Goal: Task Accomplishment & Management: Manage account settings

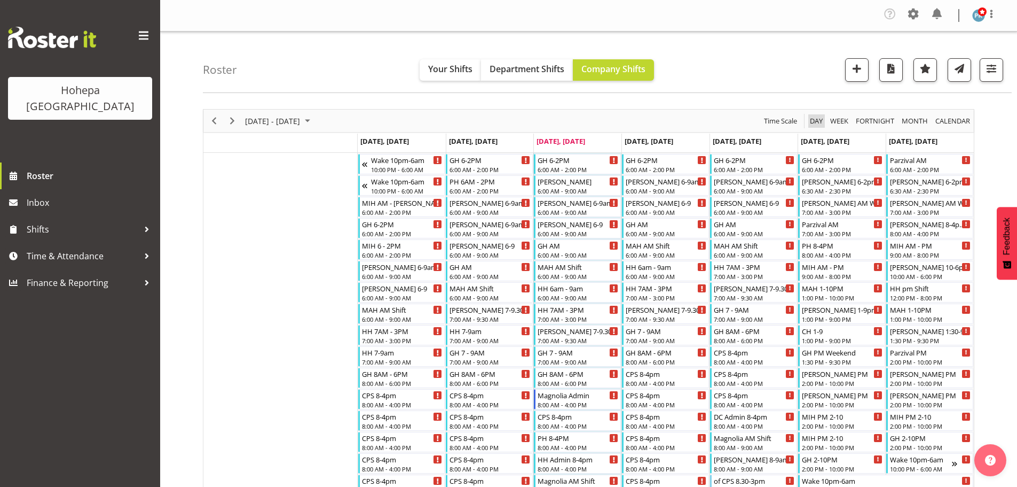
click at [813, 122] on span "Day" at bounding box center [816, 120] width 15 height 13
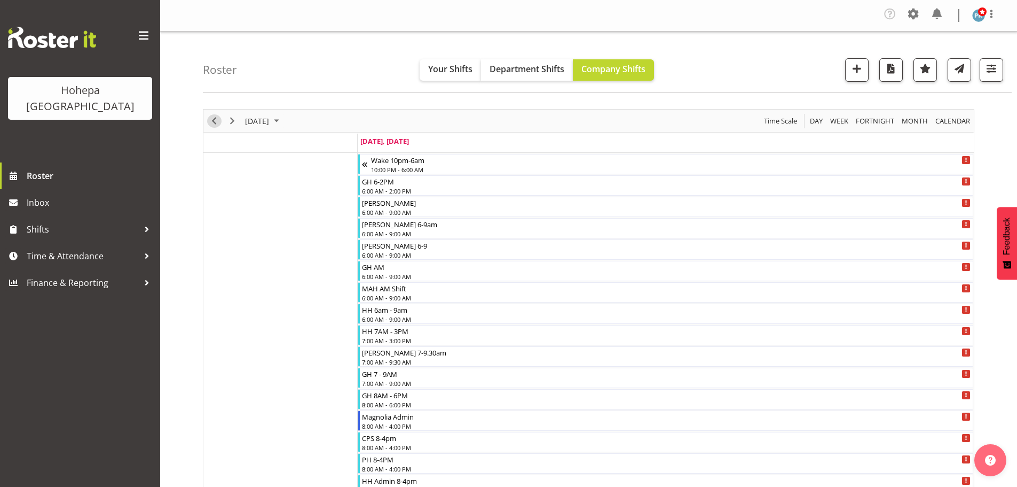
click at [219, 120] on span "Previous" at bounding box center [214, 120] width 13 height 13
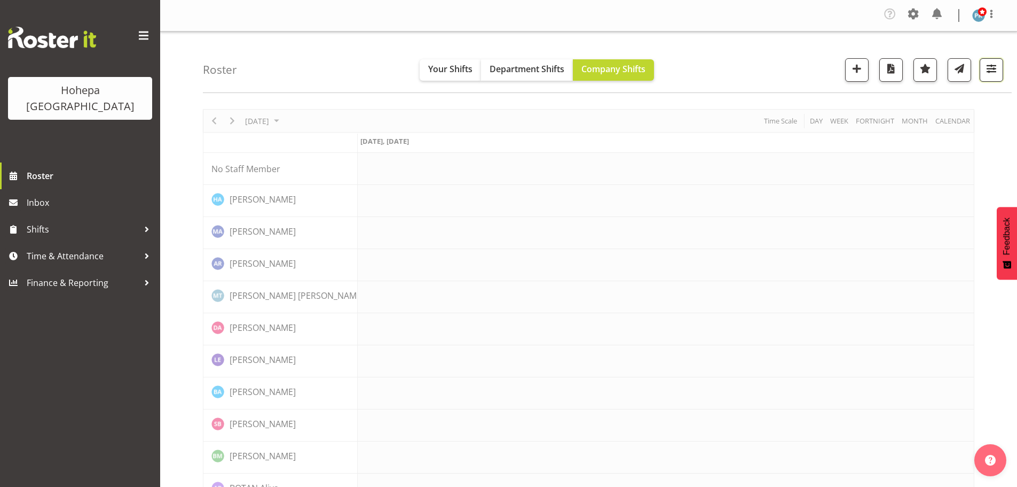
click at [999, 69] on span "button" at bounding box center [992, 68] width 14 height 14
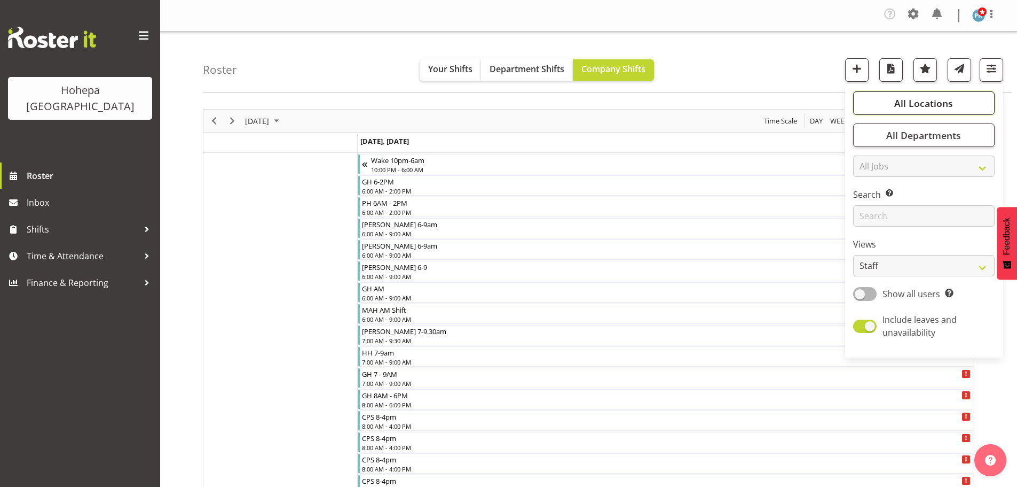
click at [933, 102] on span "All Locations" at bounding box center [924, 103] width 59 height 13
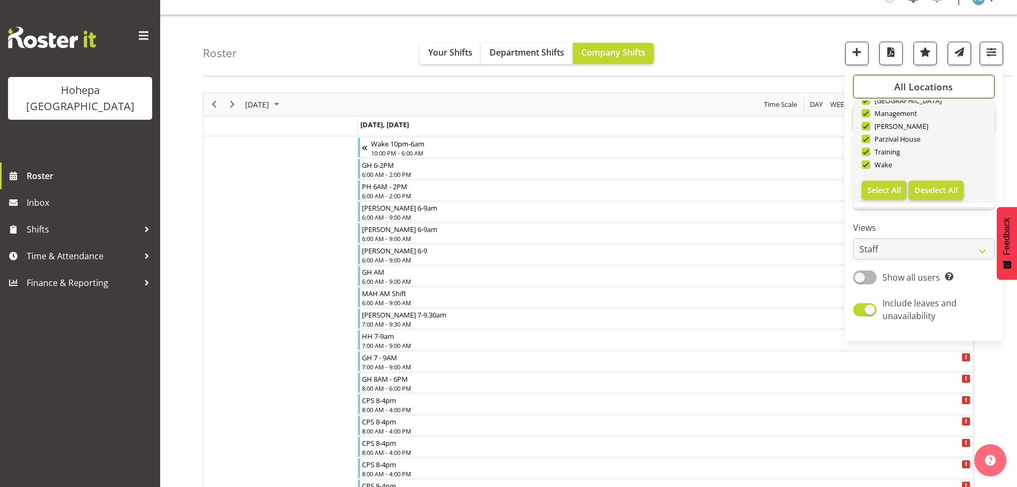
scroll to position [160, 0]
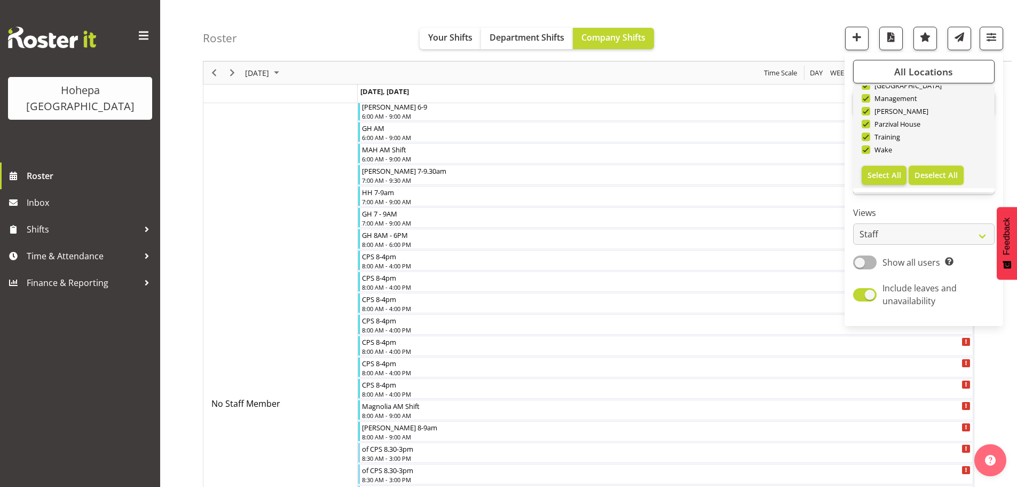
click at [928, 177] on span "Deselect All" at bounding box center [936, 175] width 43 height 10
checkbox input "false"
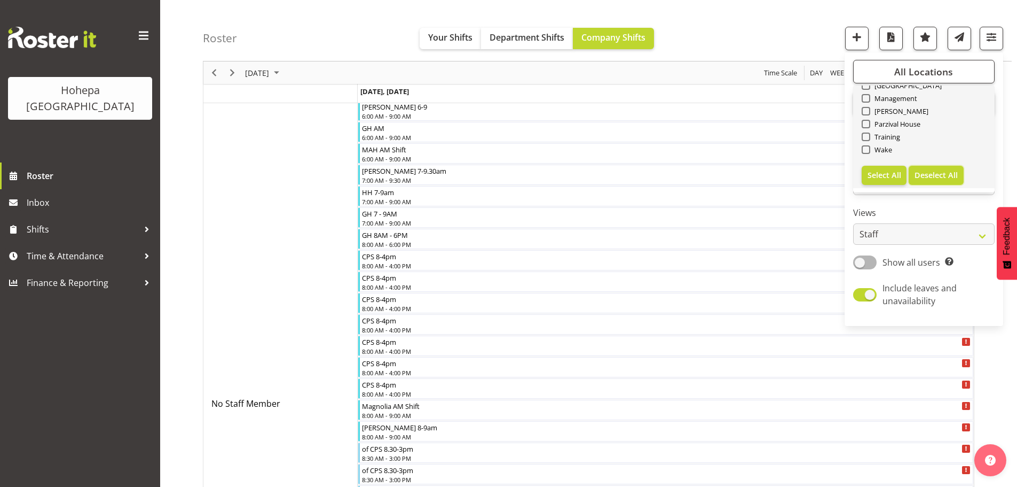
checkbox input "false"
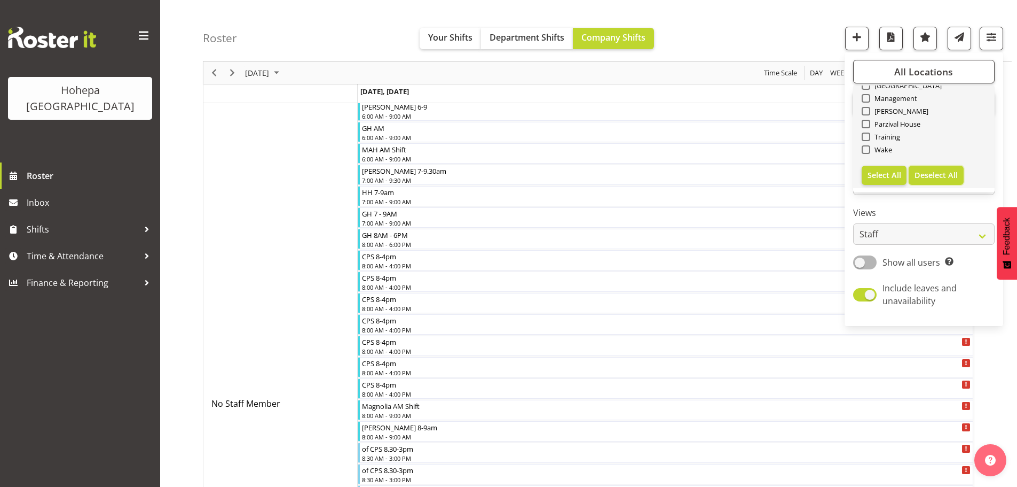
checkbox input "false"
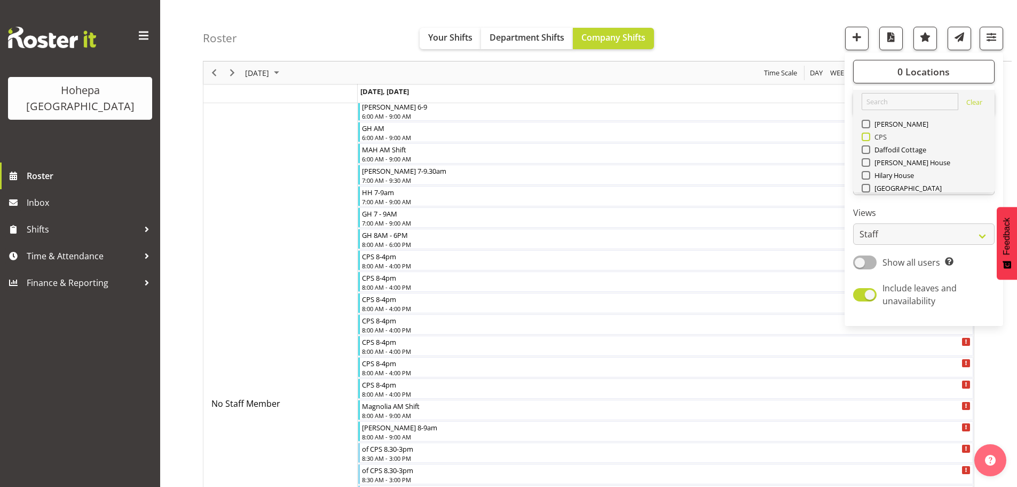
click at [869, 138] on span at bounding box center [866, 136] width 9 height 9
click at [869, 138] on input "CPS" at bounding box center [865, 137] width 7 height 7
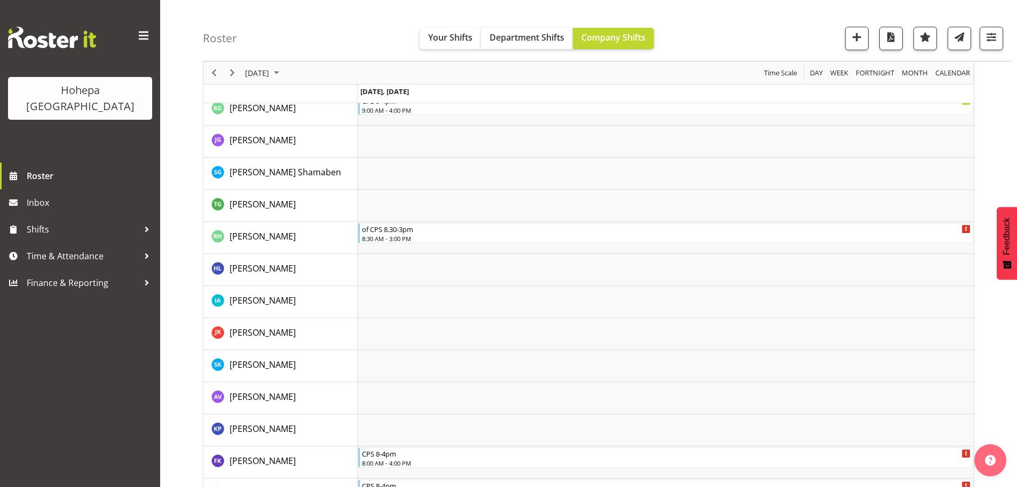
scroll to position [497, 0]
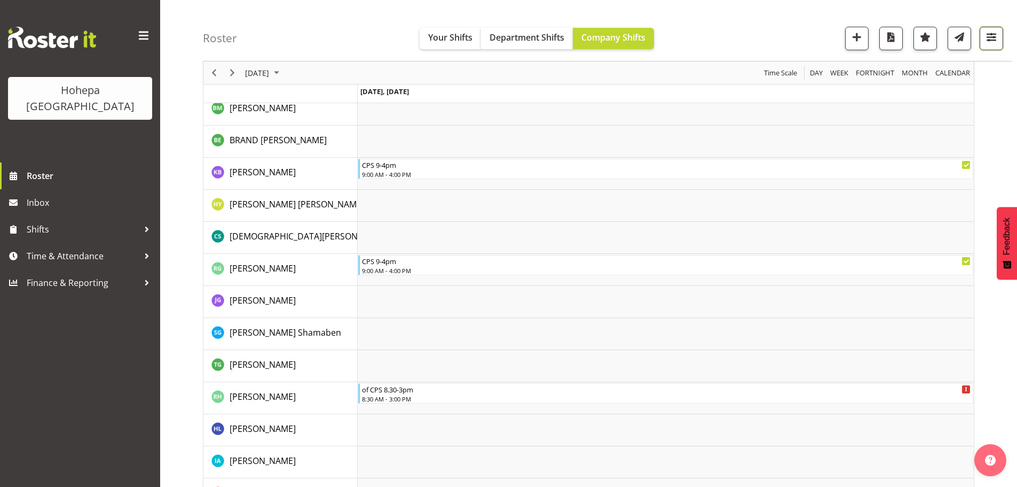
click at [991, 37] on span "button" at bounding box center [992, 37] width 14 height 14
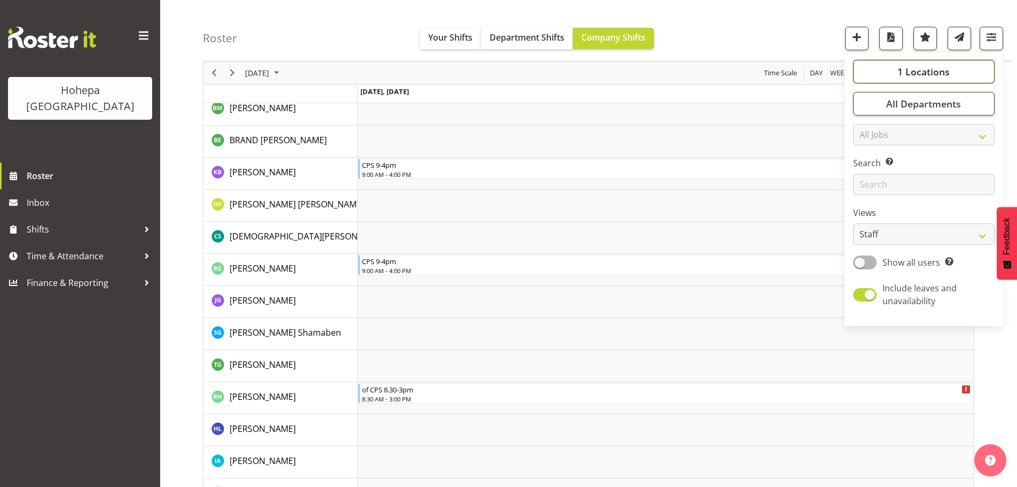
click at [898, 67] on button "1 Locations" at bounding box center [924, 71] width 142 height 23
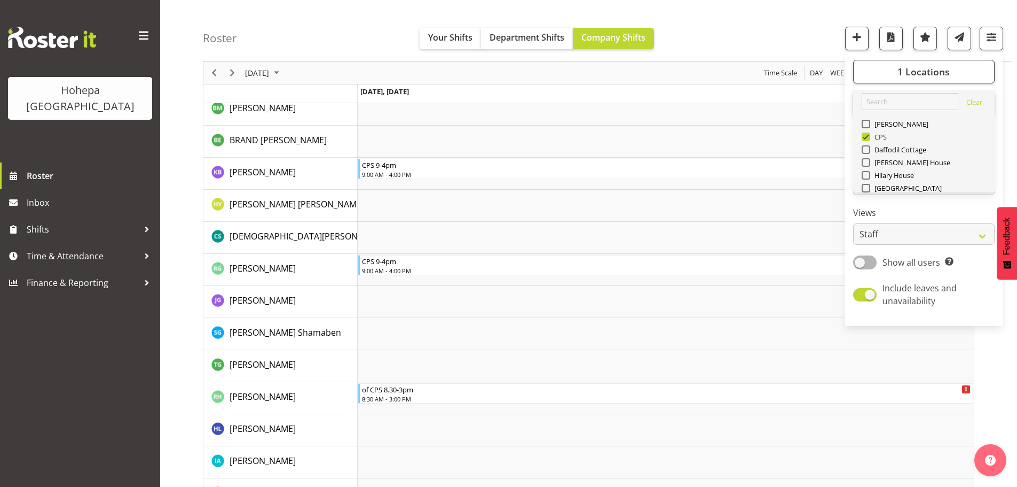
click at [865, 136] on span at bounding box center [866, 136] width 9 height 9
click at [865, 136] on input "CPS" at bounding box center [865, 137] width 7 height 7
checkbox input "false"
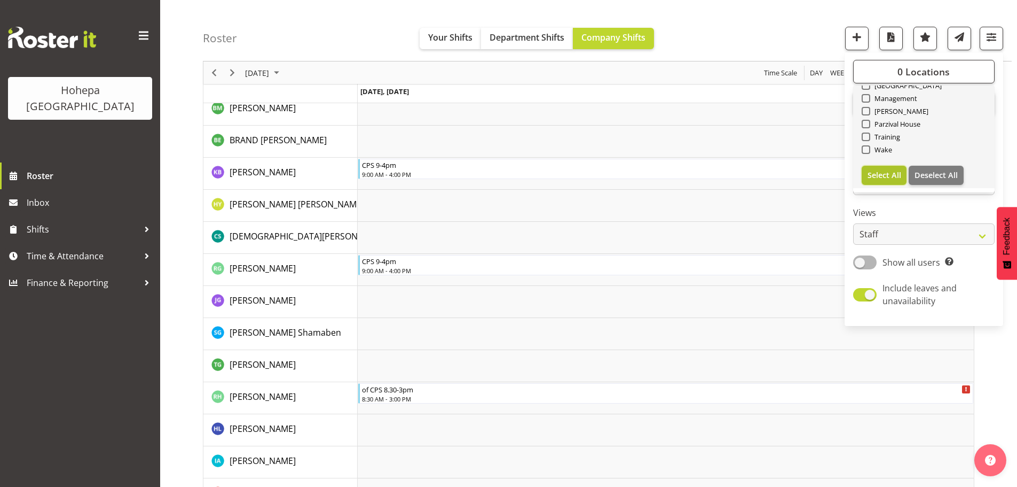
click at [899, 178] on span "Select All" at bounding box center [885, 175] width 34 height 10
checkbox input "true"
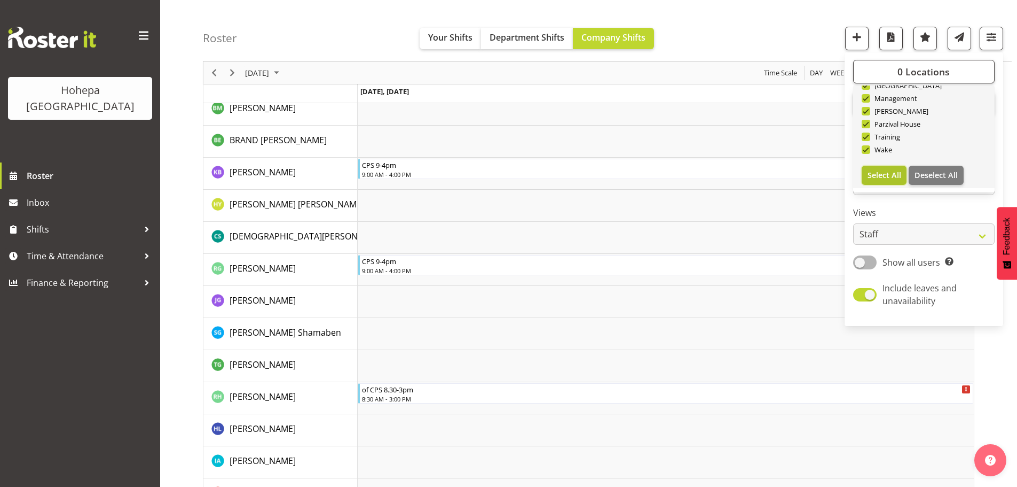
checkbox input "true"
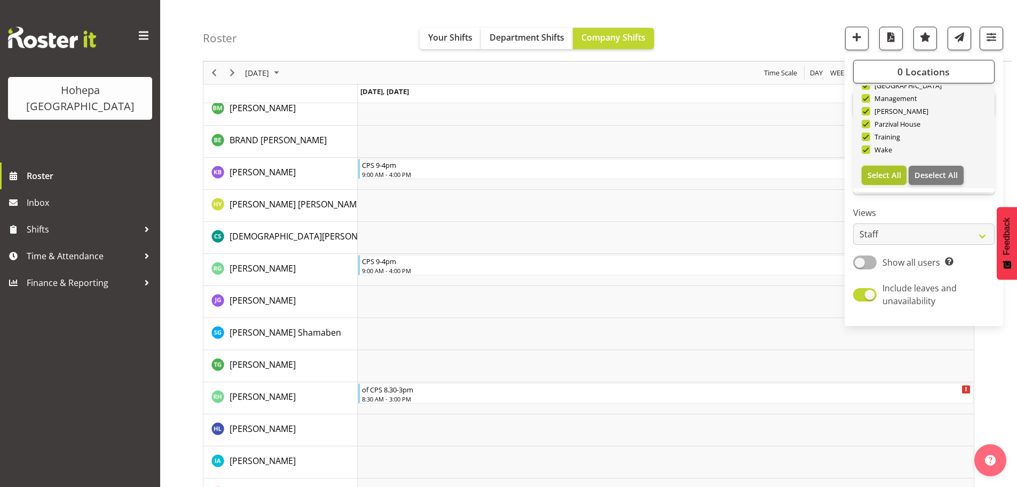
checkbox input "true"
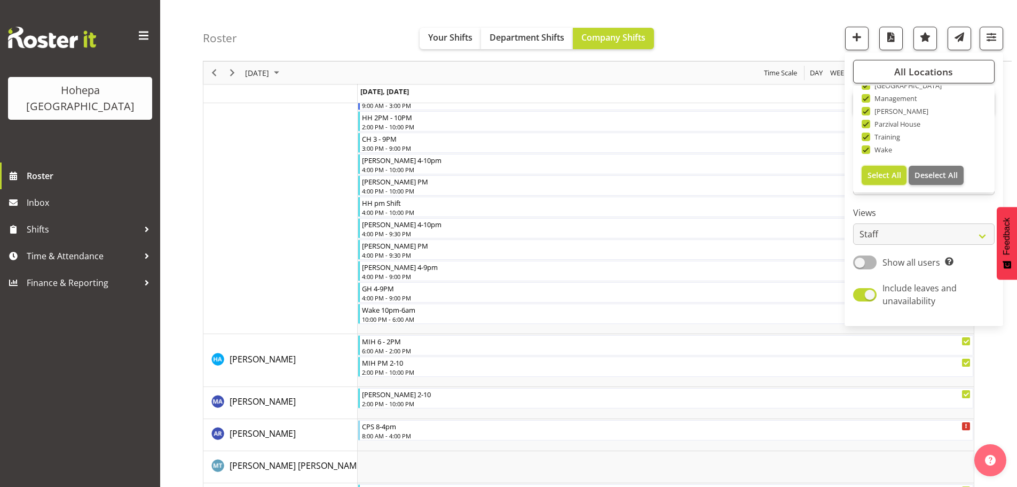
scroll to position [320, 0]
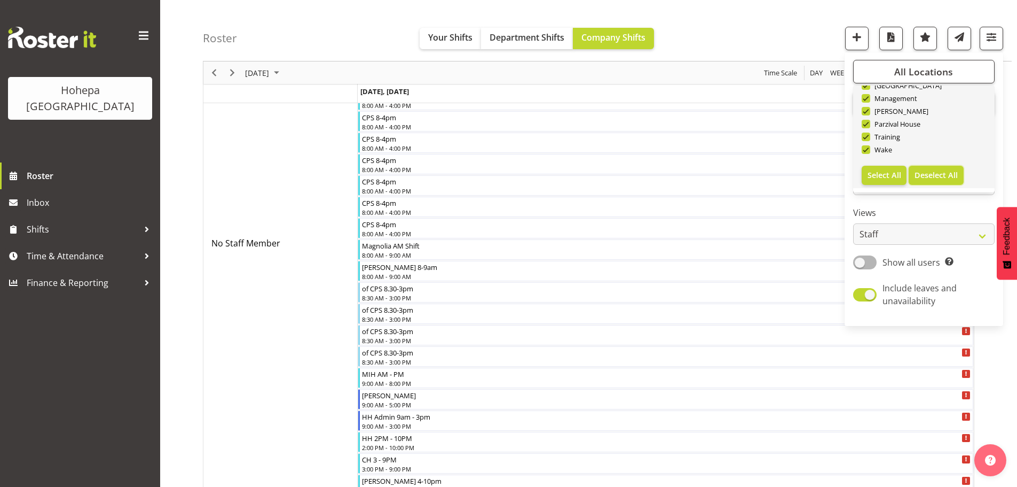
click at [935, 171] on span "Deselect All" at bounding box center [936, 175] width 43 height 10
checkbox input "false"
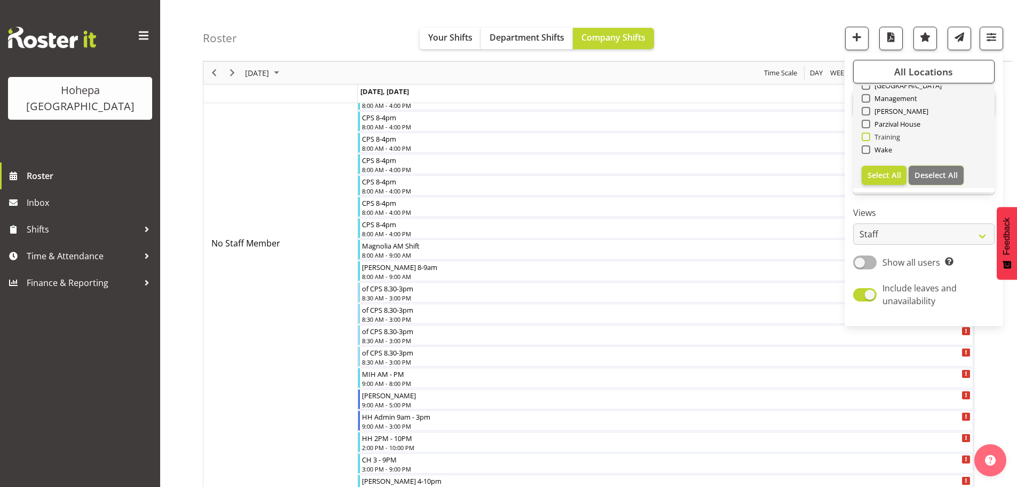
checkbox input "false"
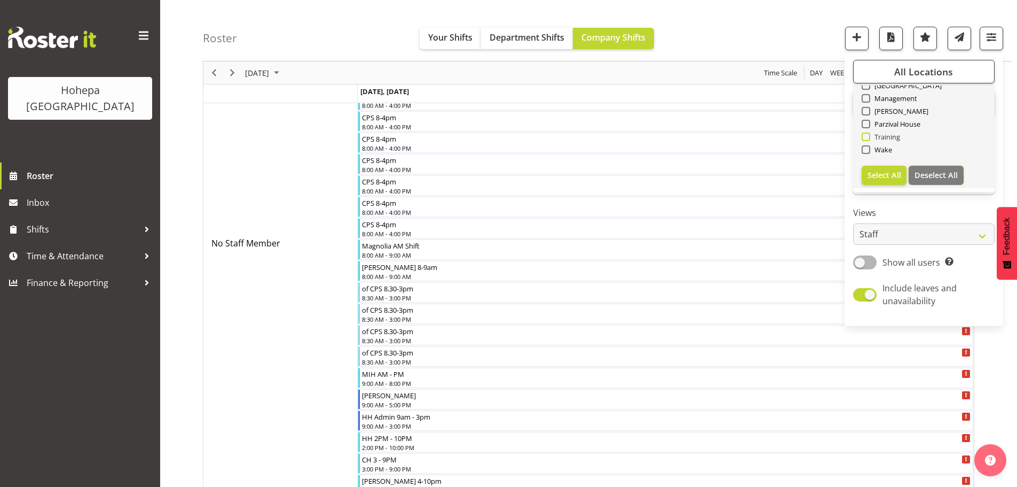
checkbox input "false"
click at [869, 137] on span at bounding box center [866, 136] width 9 height 9
click at [869, 137] on input "Training" at bounding box center [865, 137] width 7 height 7
checkbox input "true"
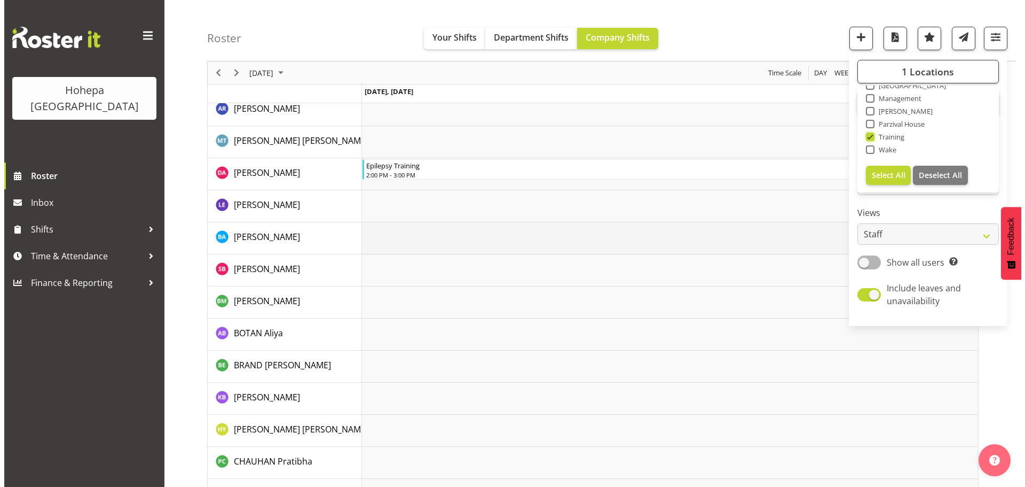
scroll to position [160, 0]
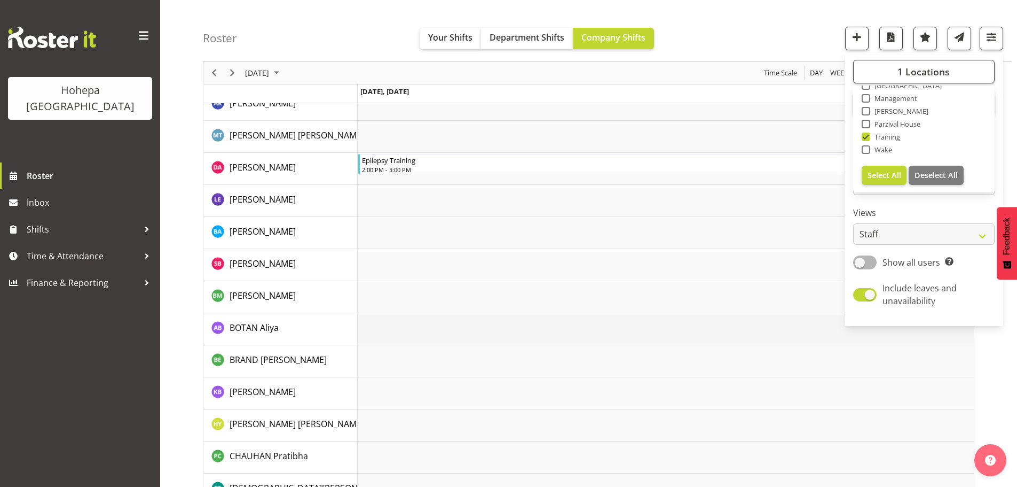
click at [402, 330] on td "Timeline Day of August 26, 2025" at bounding box center [666, 329] width 616 height 32
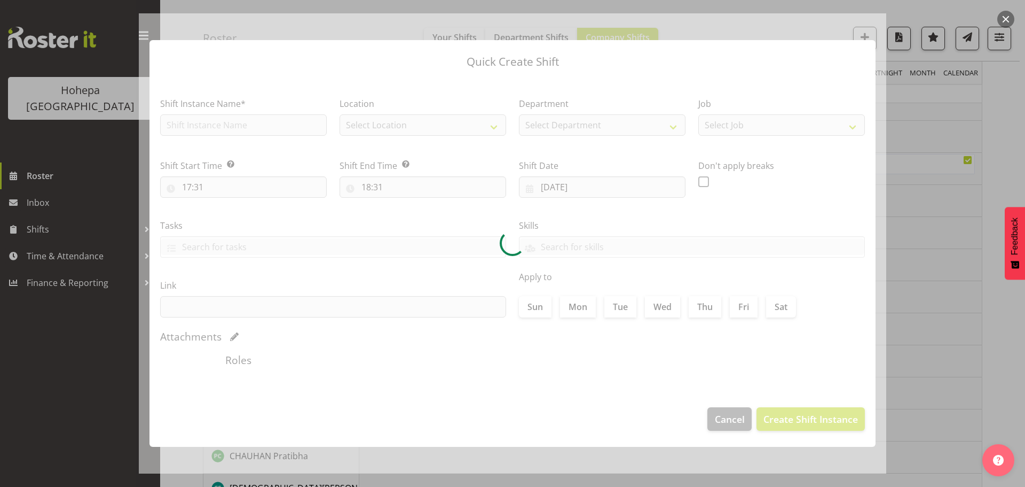
type input "[DATE]"
checkbox input "true"
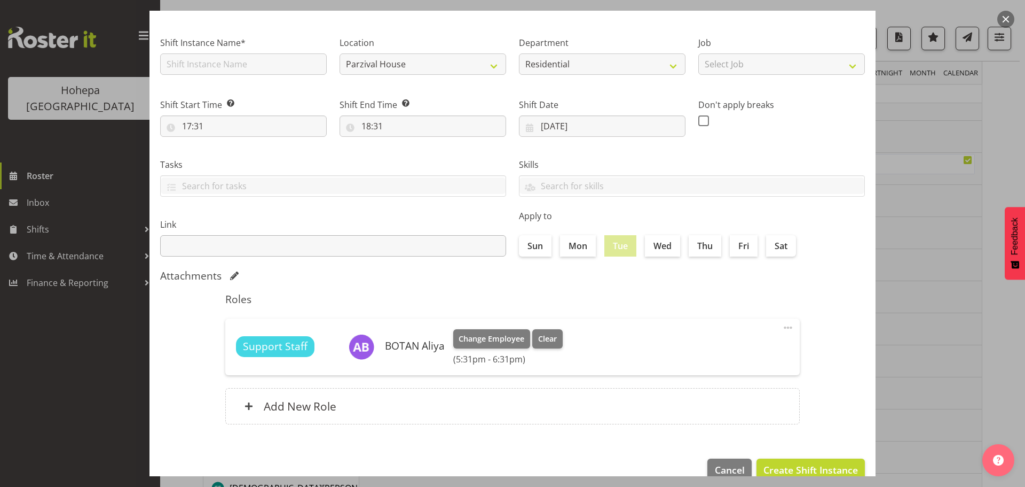
scroll to position [80, 0]
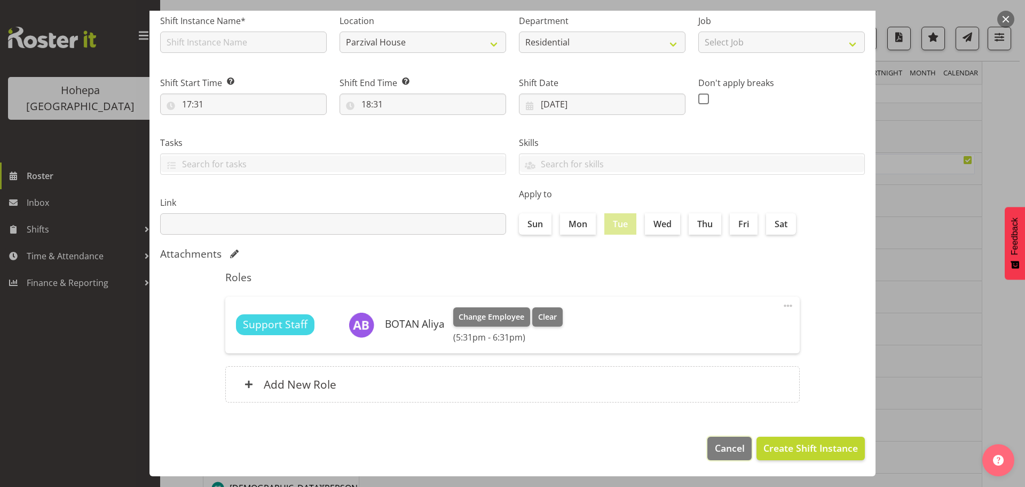
drag, startPoint x: 726, startPoint y: 452, endPoint x: 604, endPoint y: 354, distance: 156.6
click at [724, 450] on span "Cancel" at bounding box center [730, 448] width 30 height 14
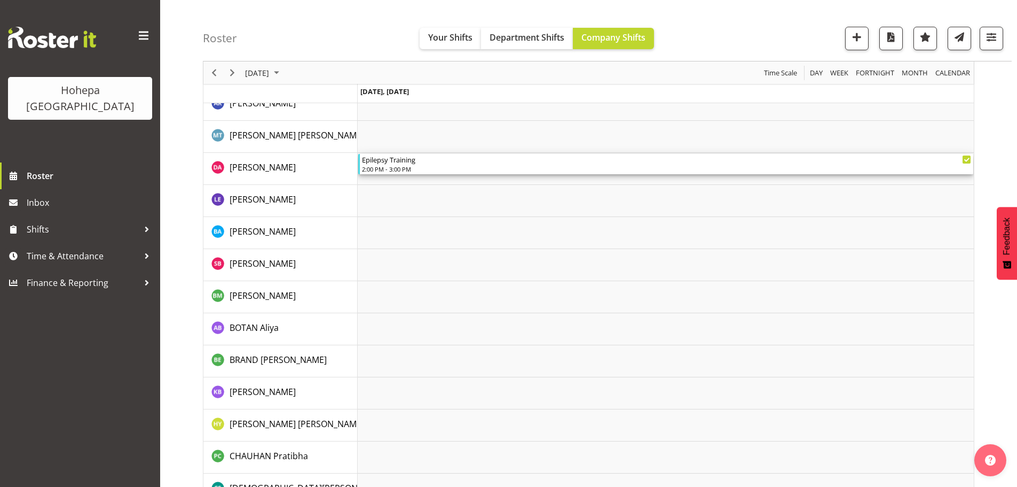
click at [417, 161] on div "Epilepsy Training" at bounding box center [666, 159] width 609 height 11
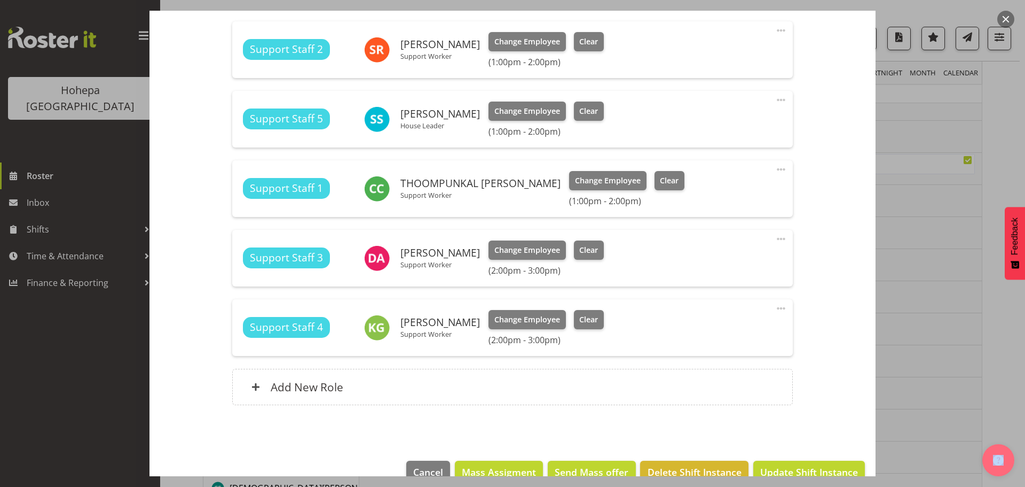
scroll to position [393, 0]
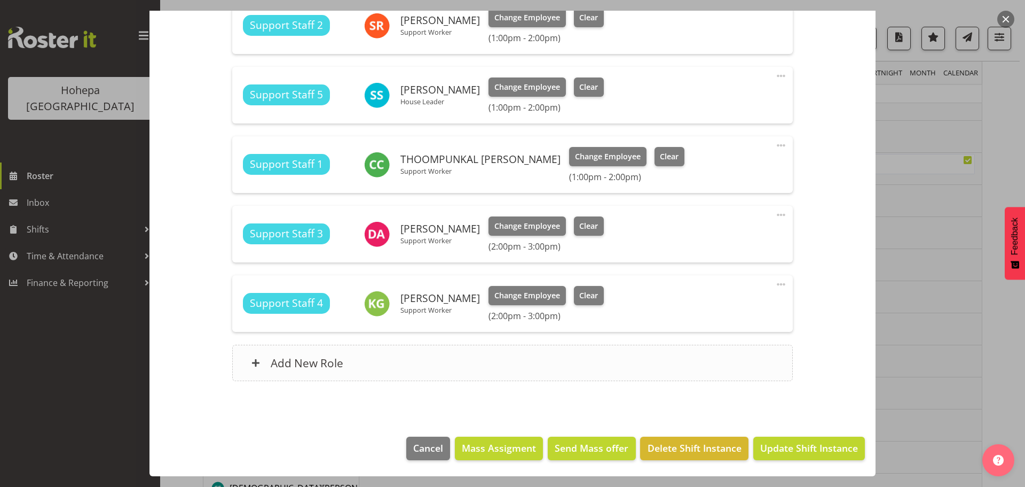
click at [317, 356] on h6 "Add New Role" at bounding box center [307, 363] width 73 height 14
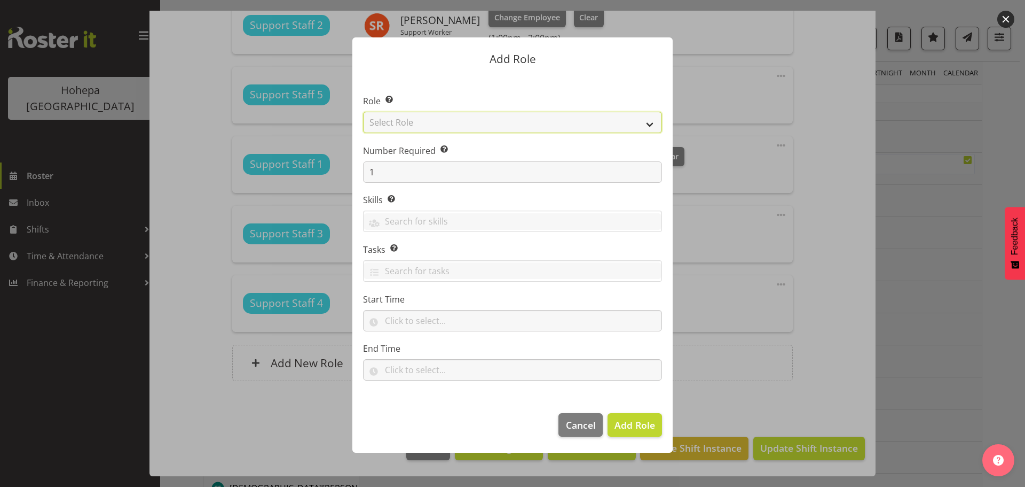
click at [647, 125] on select "Select Role CP House Leader Support Staff Wake" at bounding box center [512, 122] width 299 height 21
select select "1091"
click at [363, 112] on select "Select Role CP House Leader Support Staff Wake" at bounding box center [512, 122] width 299 height 21
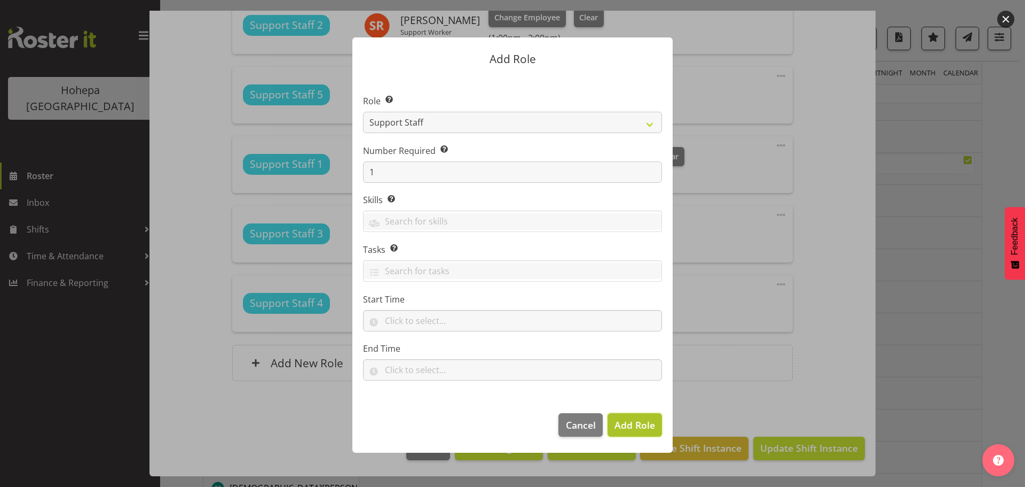
click at [624, 424] on span "Add Role" at bounding box center [635, 424] width 41 height 13
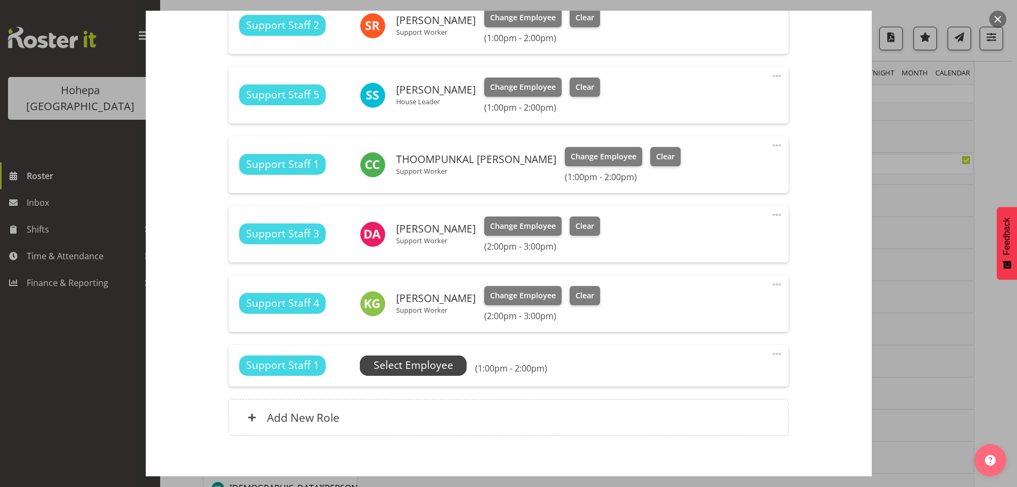
click at [438, 362] on span "Select Employee" at bounding box center [414, 364] width 80 height 15
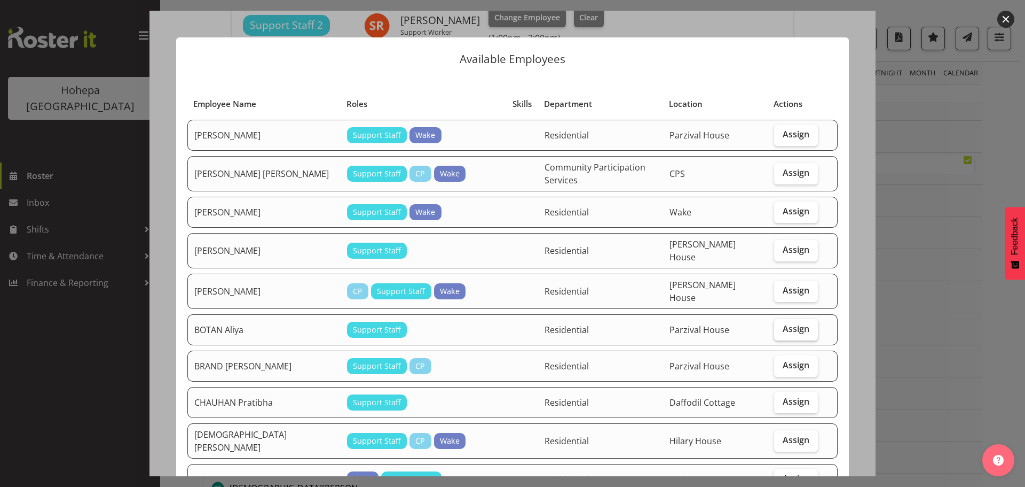
click at [787, 323] on span "Assign" at bounding box center [796, 328] width 27 height 11
click at [781, 325] on input "Assign" at bounding box center [777, 328] width 7 height 7
checkbox input "true"
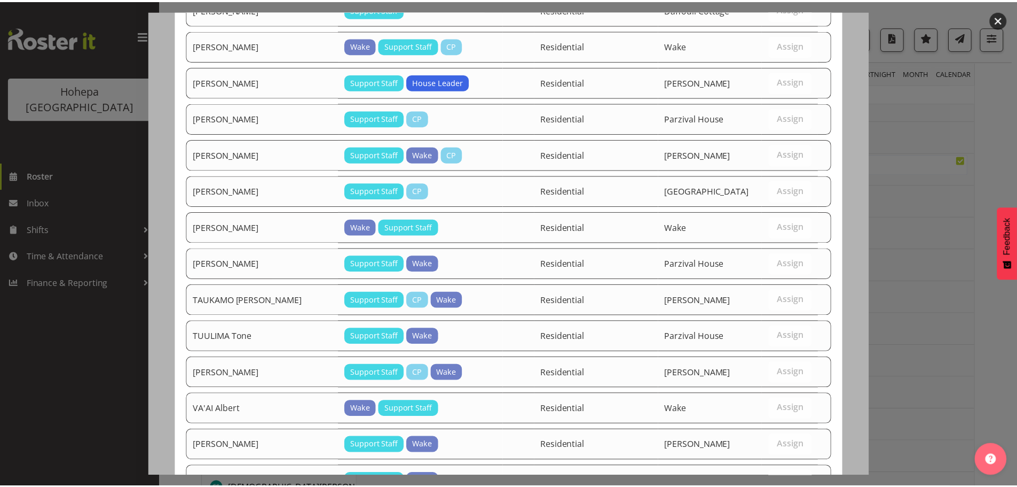
scroll to position [1495, 0]
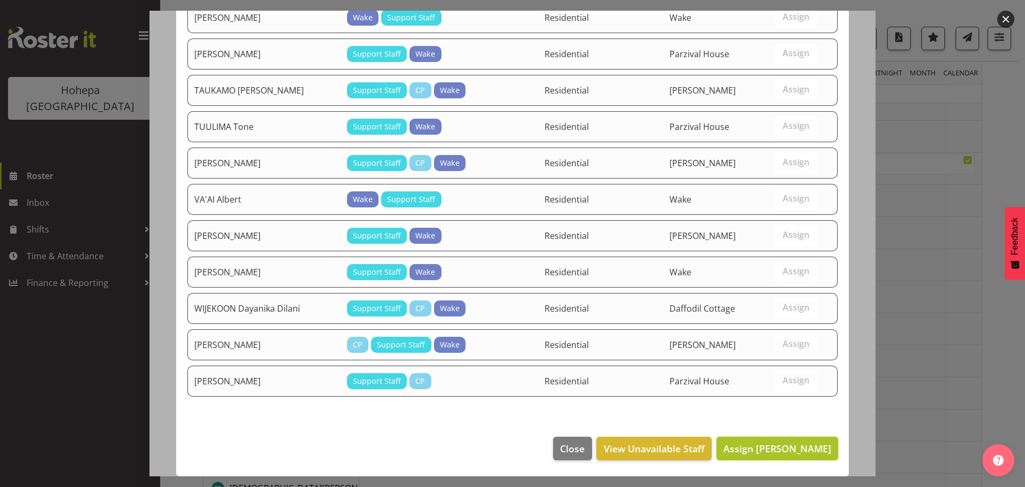
click at [778, 446] on span "Assign [PERSON_NAME]" at bounding box center [778, 448] width 108 height 13
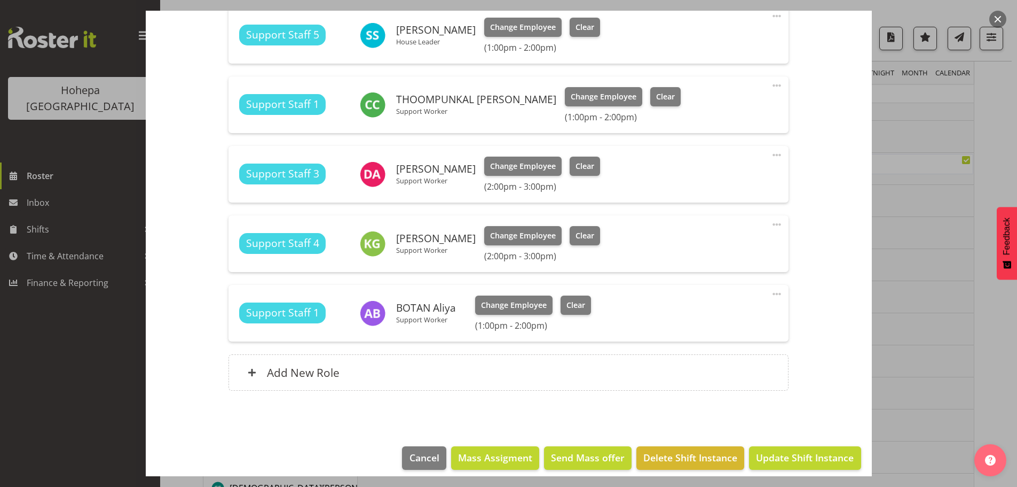
scroll to position [462, 0]
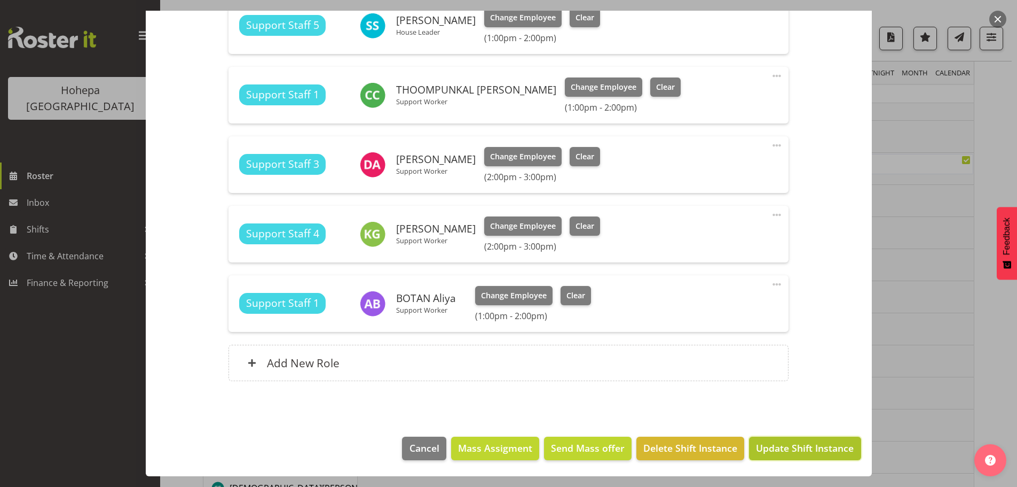
click at [771, 456] on button "Update Shift Instance" at bounding box center [805, 447] width 112 height 23
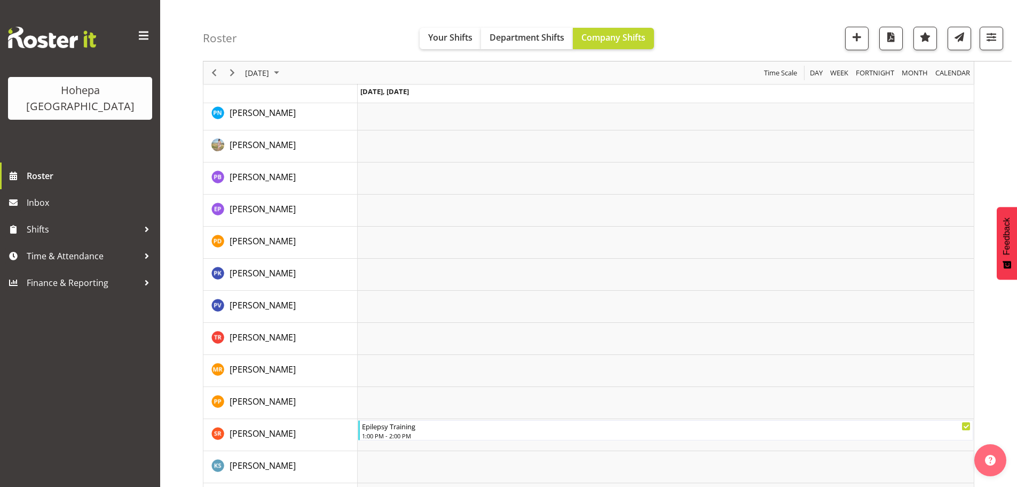
scroll to position [1442, 0]
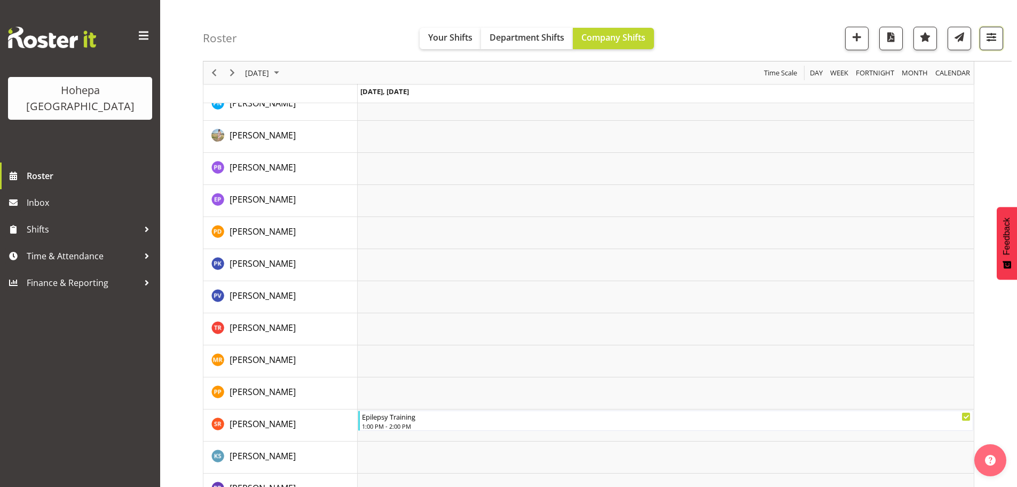
click at [999, 42] on button "button" at bounding box center [991, 38] width 23 height 23
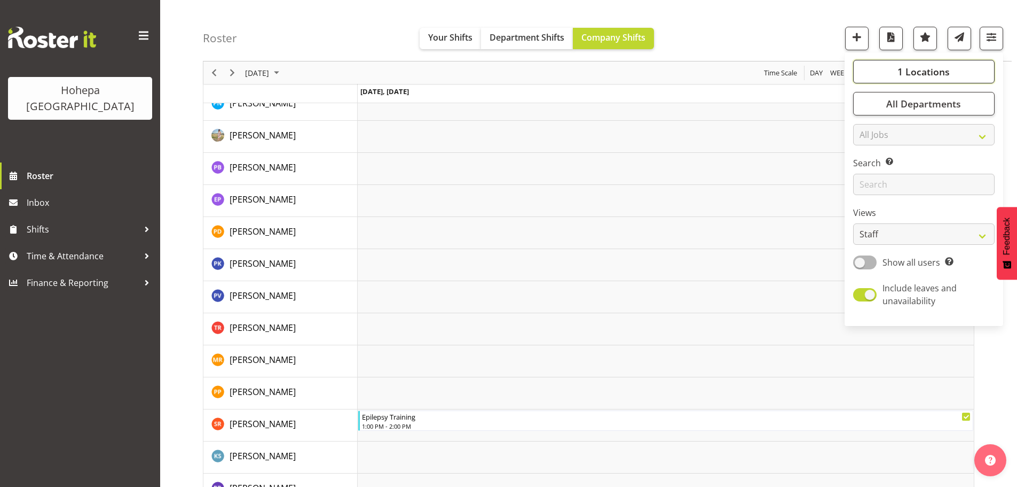
click at [920, 68] on span "1 Locations" at bounding box center [924, 71] width 52 height 13
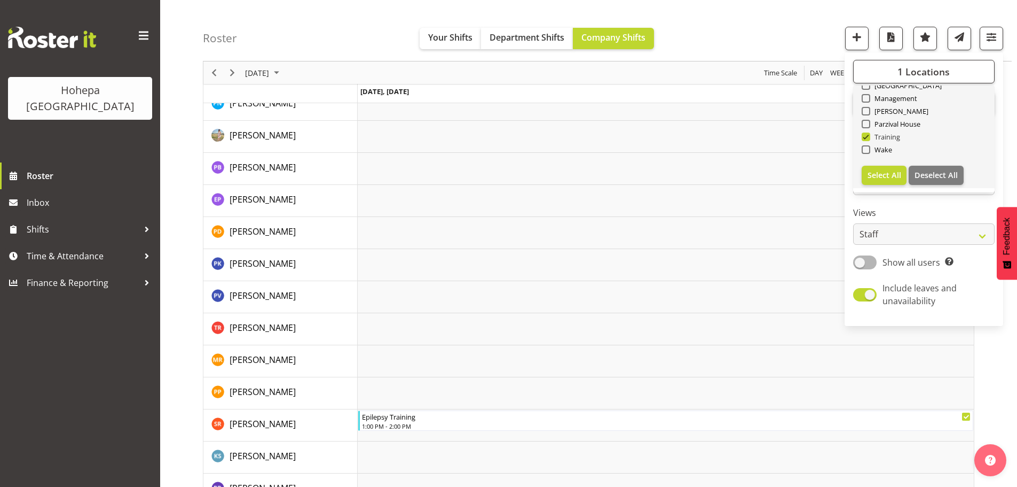
click at [869, 137] on span at bounding box center [866, 136] width 9 height 9
click at [869, 137] on input "Training" at bounding box center [865, 137] width 7 height 7
checkbox input "false"
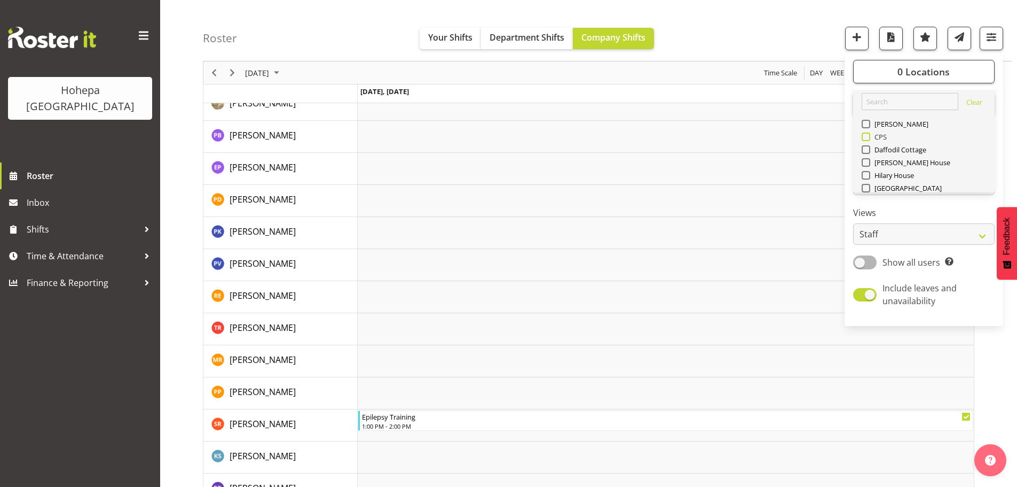
click at [867, 134] on span at bounding box center [866, 136] width 9 height 9
click at [867, 134] on input "CPS" at bounding box center [865, 137] width 7 height 7
checkbox input "true"
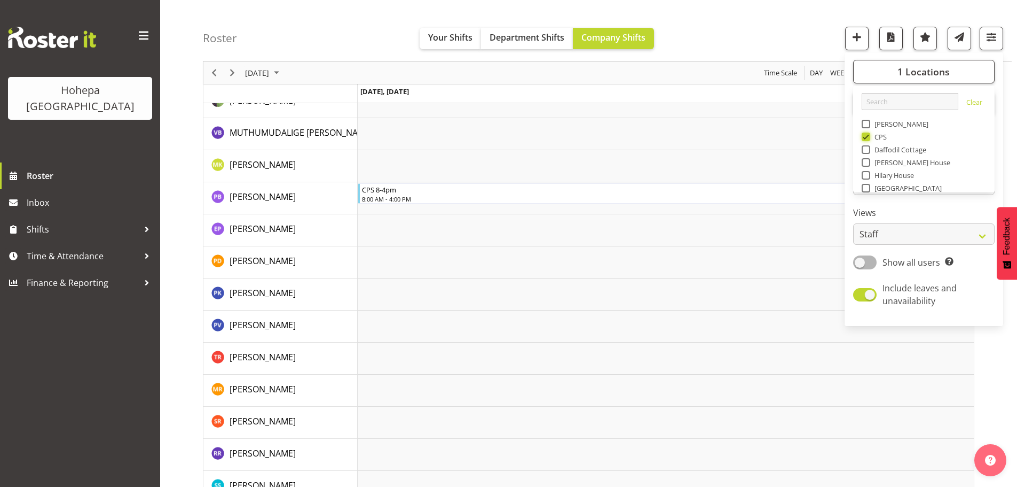
scroll to position [1242, 0]
